Goal: Check status: Check status

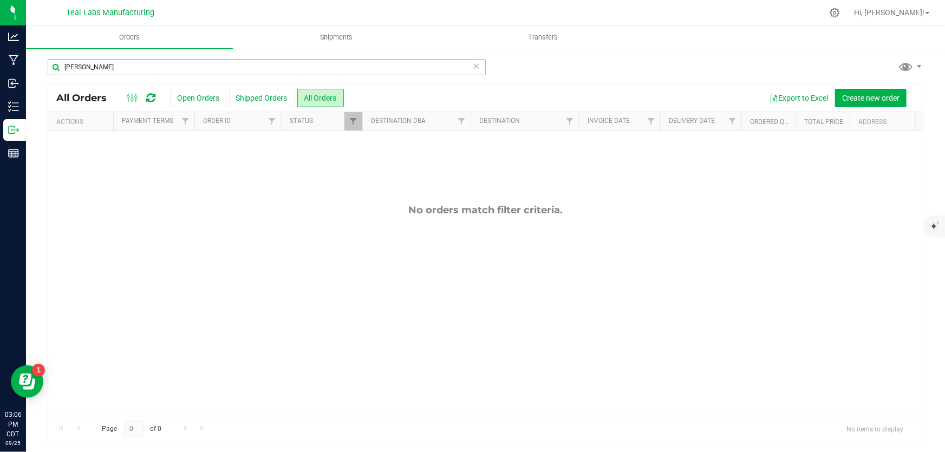
click at [292, 60] on input "[PERSON_NAME]" at bounding box center [267, 67] width 438 height 16
click at [603, 44] on uib-tab-heading "Transfers" at bounding box center [543, 38] width 206 height 22
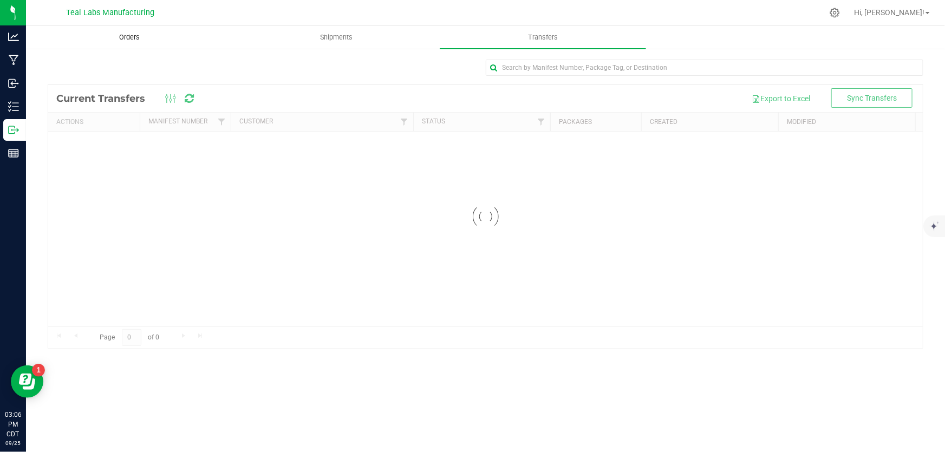
click at [133, 40] on span "Orders" at bounding box center [130, 37] width 50 height 10
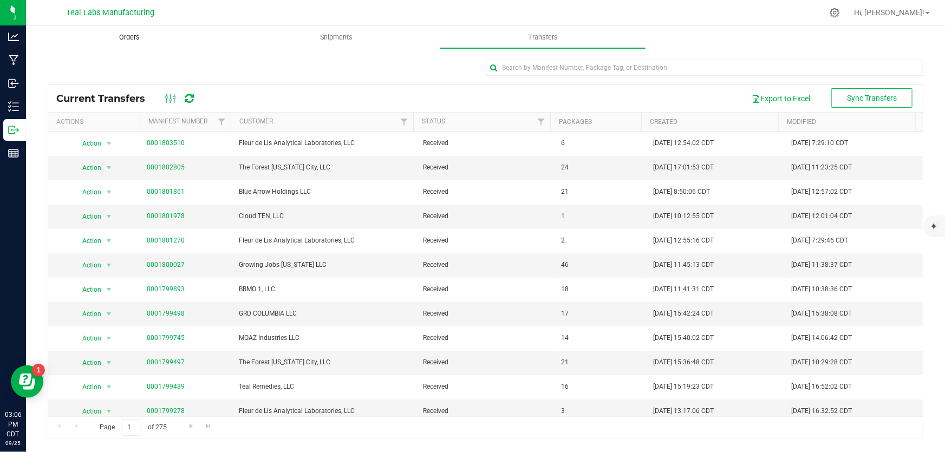
click at [129, 37] on span "Orders" at bounding box center [130, 37] width 50 height 10
